Goal: Task Accomplishment & Management: Manage account settings

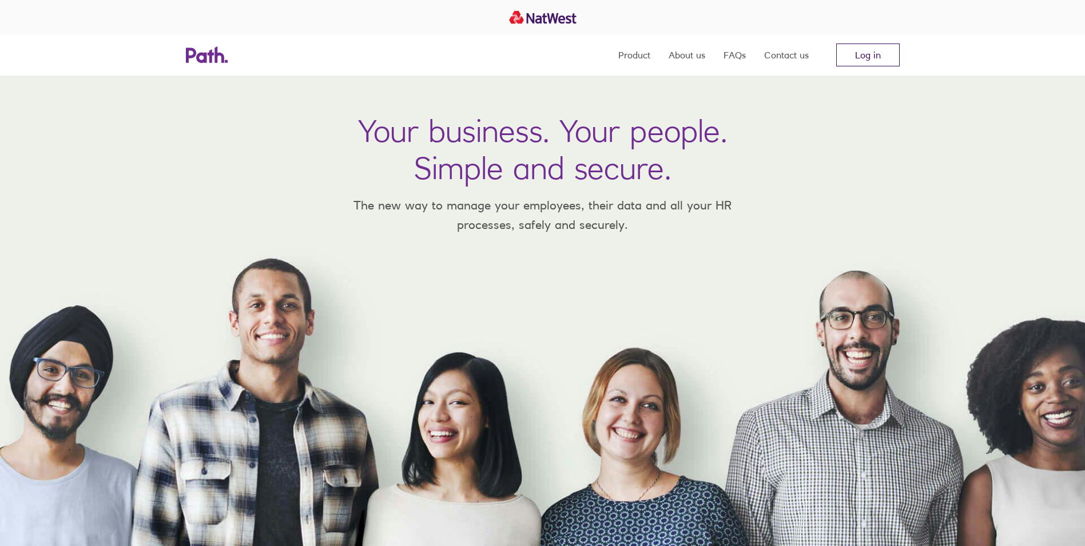
click at [875, 58] on link "Log in" at bounding box center [867, 54] width 63 height 23
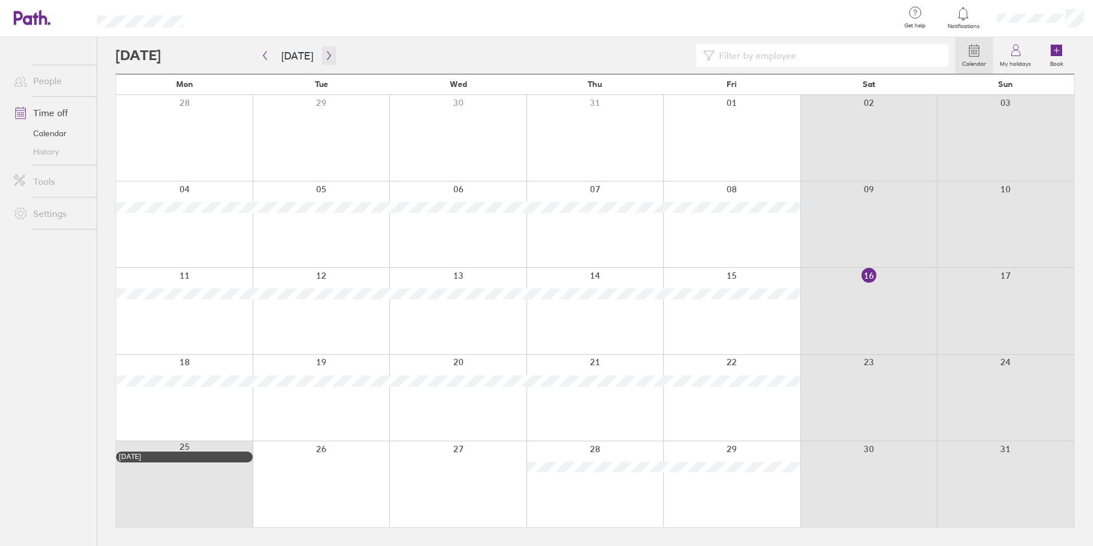
click at [322, 56] on button "button" at bounding box center [329, 55] width 14 height 19
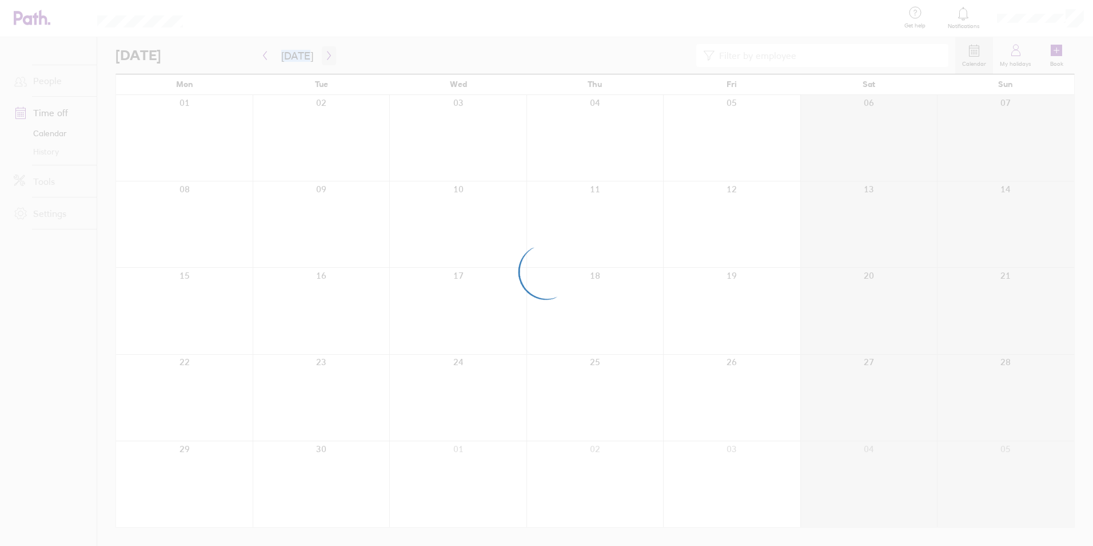
click at [320, 56] on div at bounding box center [546, 273] width 1093 height 546
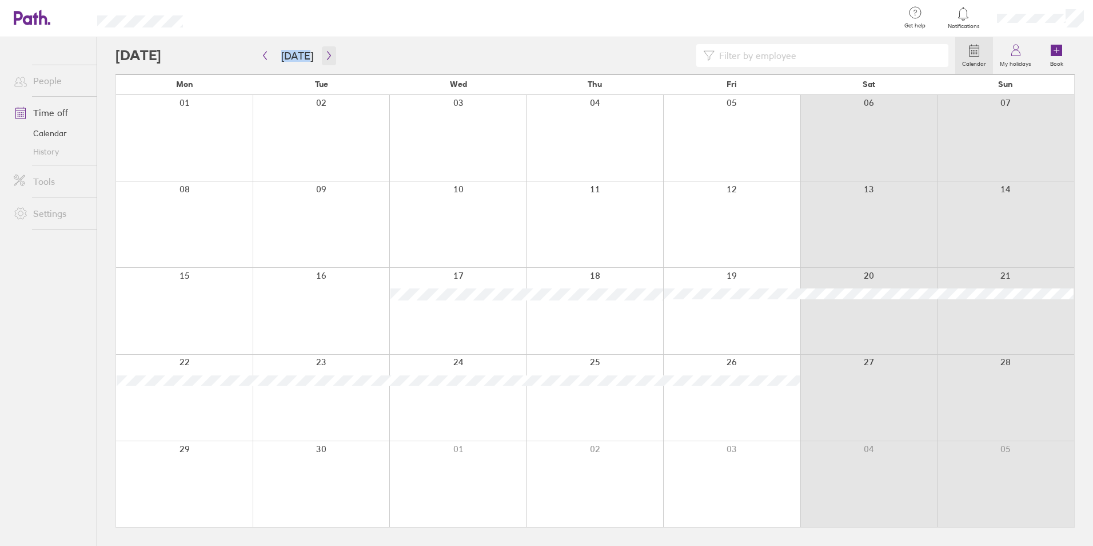
click at [322, 56] on button "button" at bounding box center [329, 55] width 14 height 19
click at [1026, 58] on label "My holidays" at bounding box center [1015, 62] width 45 height 10
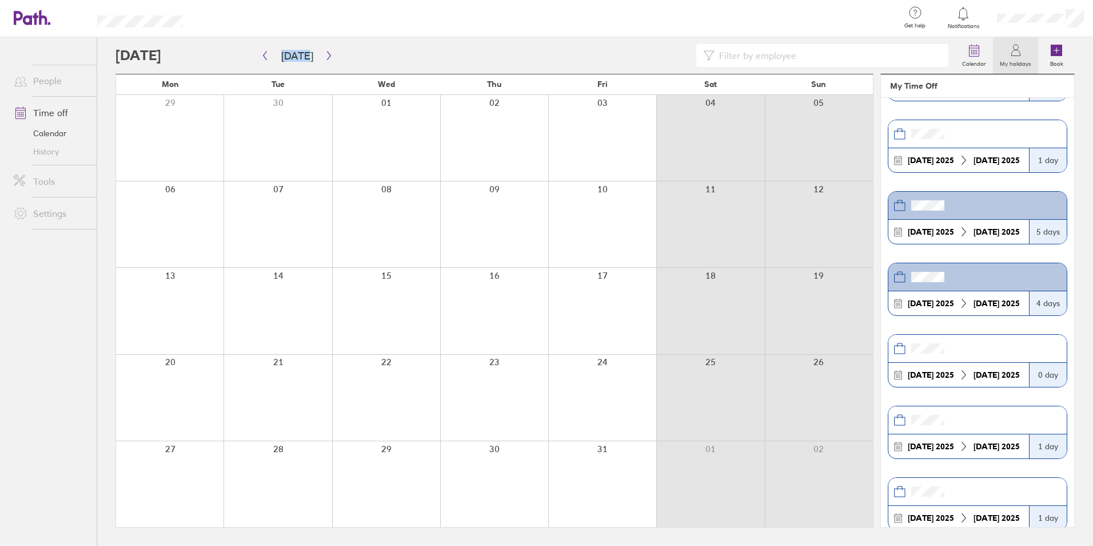
scroll to position [297, 0]
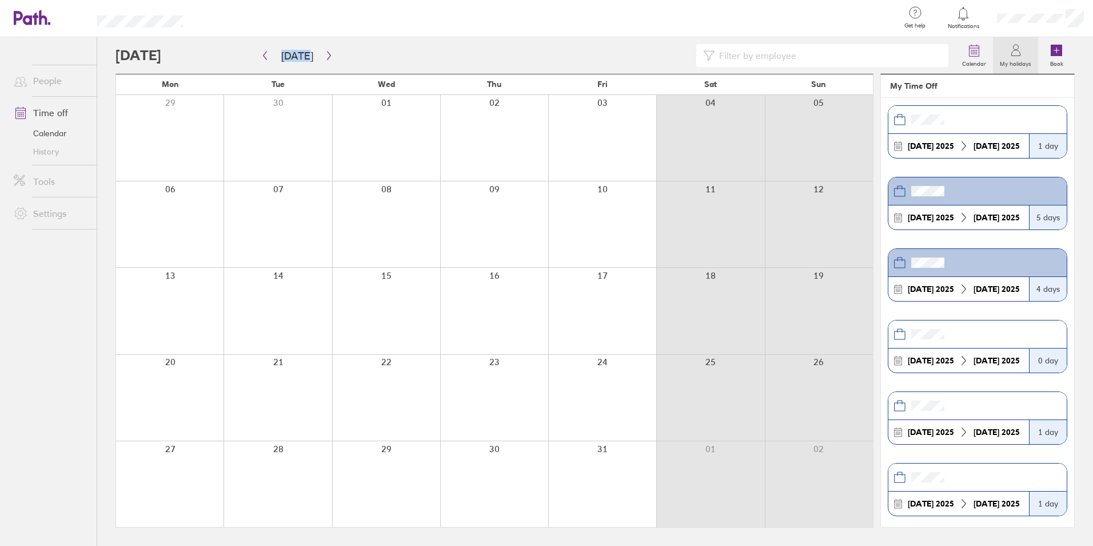
click at [976, 255] on header at bounding box center [978, 263] width 178 height 28
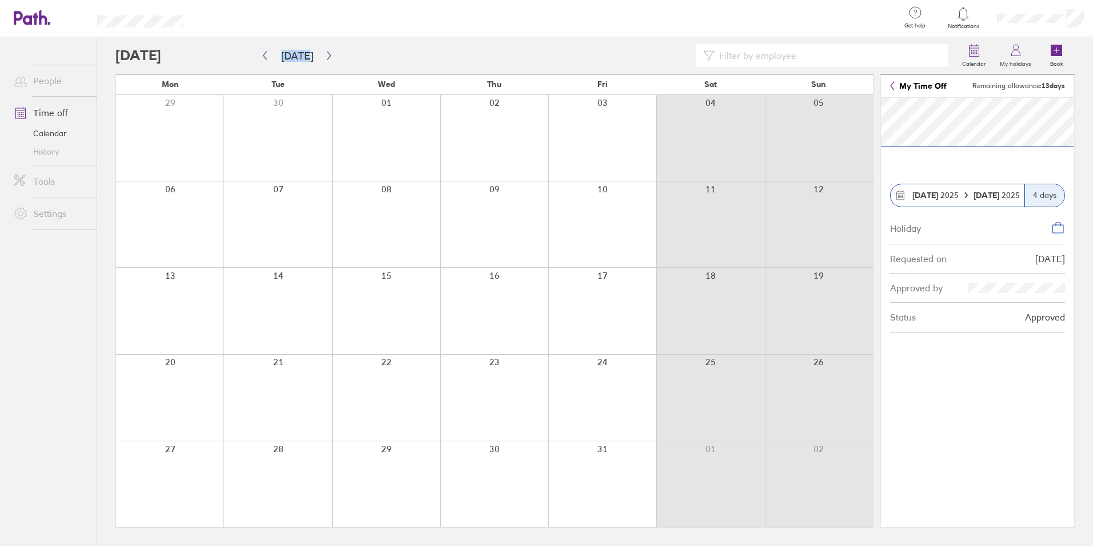
click at [896, 83] on link "My Time Off" at bounding box center [918, 85] width 57 height 9
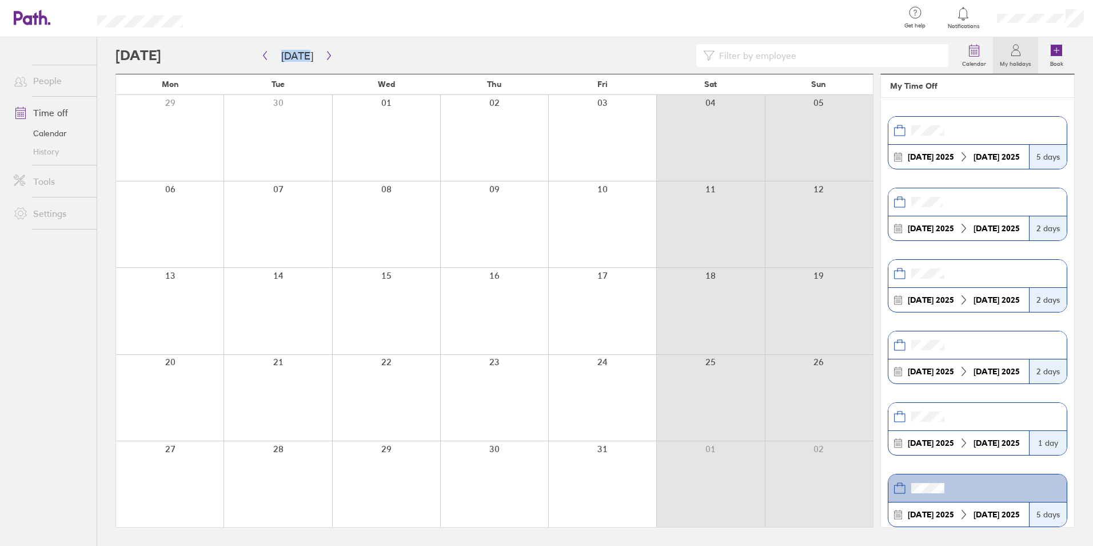
click at [948, 166] on div "18 Aug 2025 22 Aug 2025" at bounding box center [959, 157] width 141 height 24
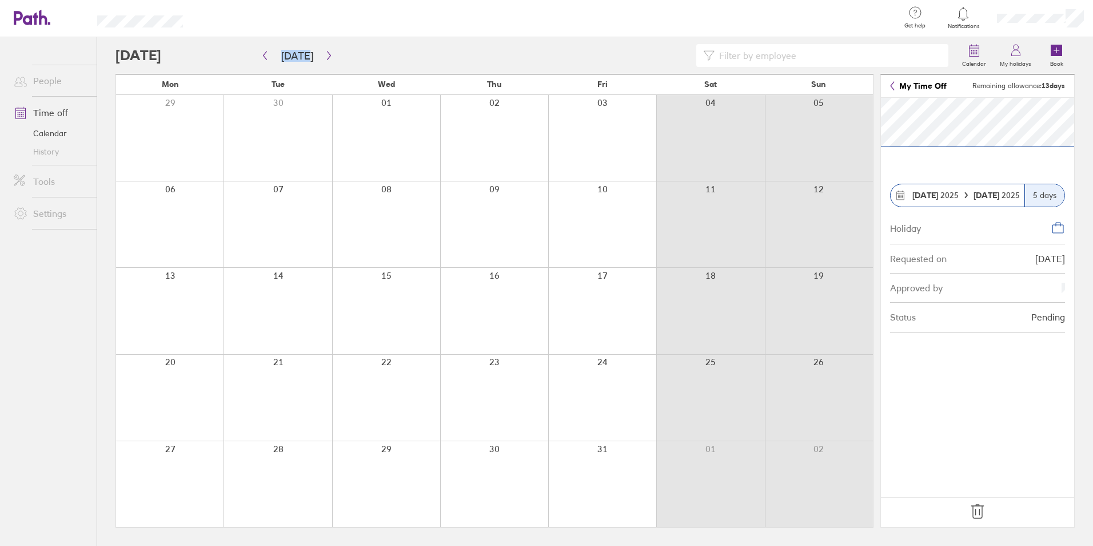
click at [916, 83] on link "My Time Off" at bounding box center [918, 85] width 57 height 9
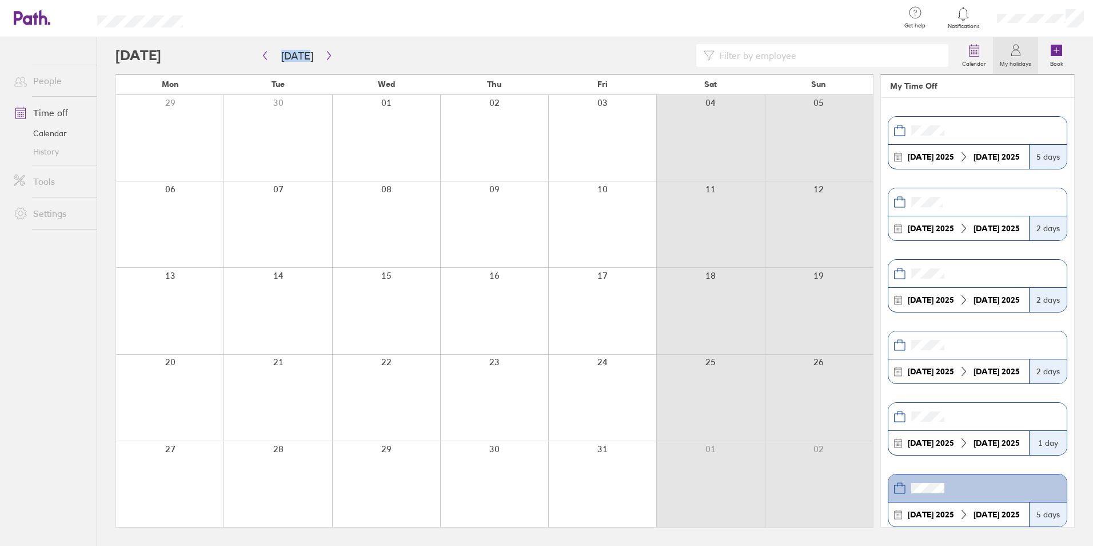
click at [921, 123] on header at bounding box center [978, 131] width 178 height 28
